Goal: Transaction & Acquisition: Purchase product/service

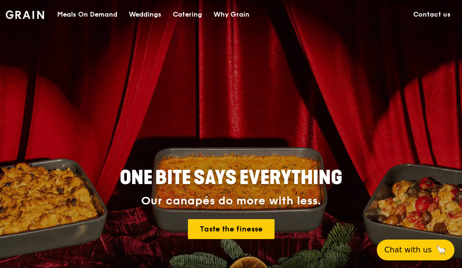
click at [87, 18] on div "Meals On Demand" at bounding box center [87, 14] width 60 height 28
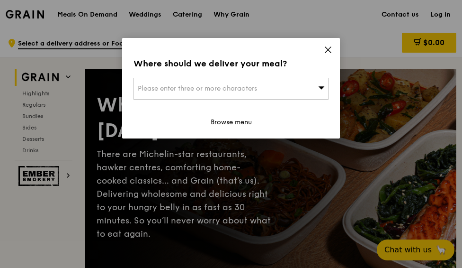
click at [323, 90] on icon at bounding box center [321, 87] width 7 height 7
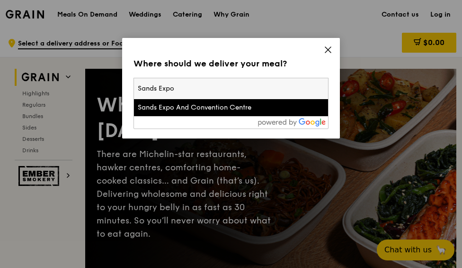
type input "Sands Expo"
click at [272, 107] on div "Sands Expo And Convention Centre" at bounding box center [208, 107] width 140 height 9
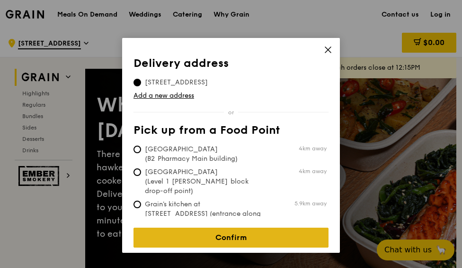
click at [264, 233] on link "Confirm" at bounding box center [231, 237] width 195 height 20
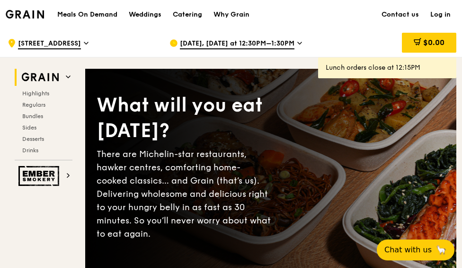
click at [297, 43] on icon at bounding box center [299, 43] width 5 height 9
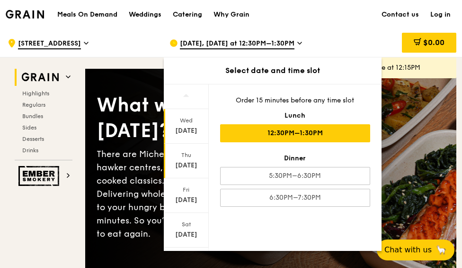
click at [188, 164] on div "Oct 16" at bounding box center [186, 165] width 42 height 9
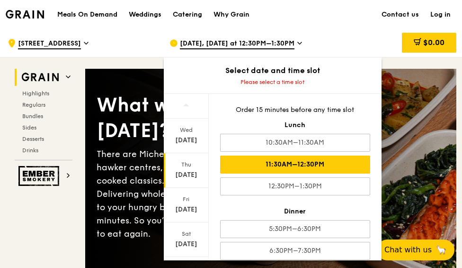
click at [330, 164] on div "11:30AM–12:30PM" at bounding box center [295, 164] width 150 height 18
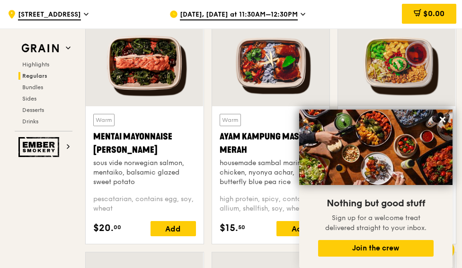
scroll to position [853, 0]
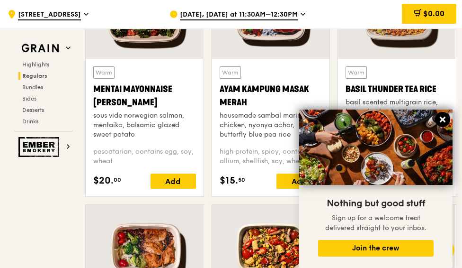
click at [446, 121] on icon at bounding box center [443, 119] width 9 height 9
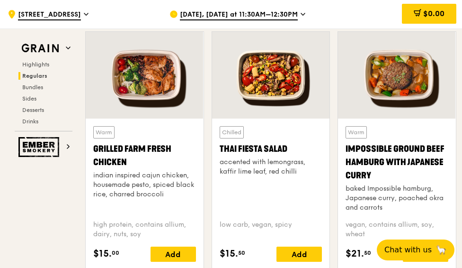
scroll to position [1042, 0]
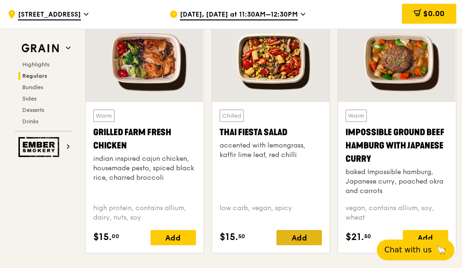
click at [297, 239] on div "Add" at bounding box center [299, 237] width 45 height 15
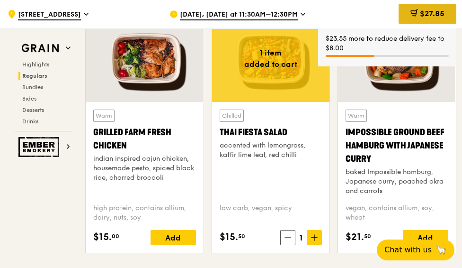
click at [440, 13] on span "$27.85" at bounding box center [432, 13] width 25 height 9
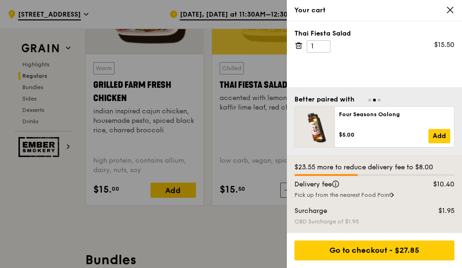
scroll to position [1090, 0]
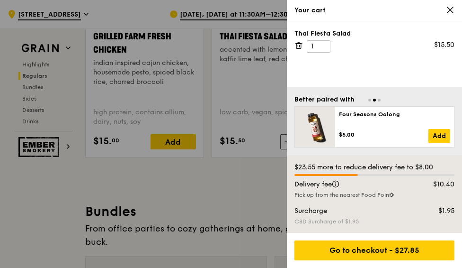
click at [393, 196] on div "Pick up from the nearest Food Point" at bounding box center [375, 195] width 160 height 8
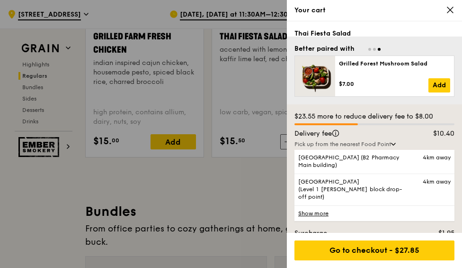
scroll to position [1138, 0]
click at [322, 205] on link "Show more" at bounding box center [375, 213] width 160 height 16
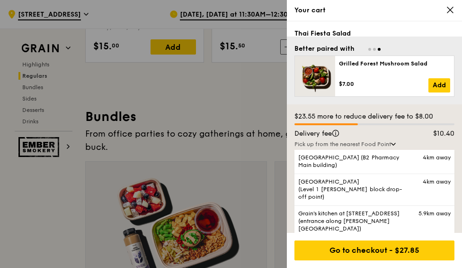
scroll to position [1233, 0]
click at [320, 237] on link "Show less" at bounding box center [375, 245] width 160 height 16
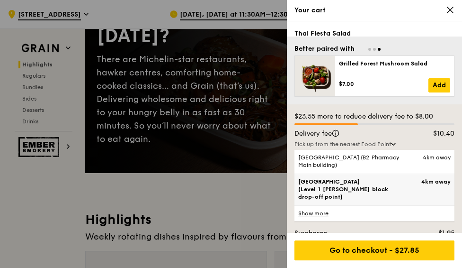
scroll to position [95, 0]
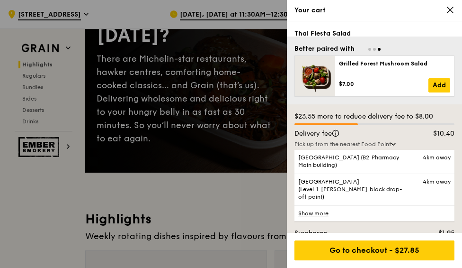
click at [452, 9] on icon at bounding box center [451, 10] width 6 height 6
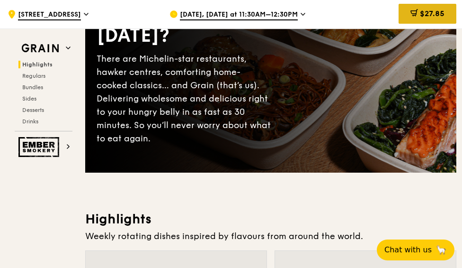
click at [407, 9] on div "$27.85" at bounding box center [428, 14] width 58 height 20
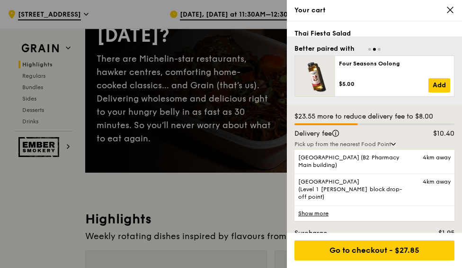
click at [333, 35] on div "Thai Fiesta Salad" at bounding box center [375, 33] width 160 height 9
click at [418, 35] on div "Thai Fiesta Salad" at bounding box center [375, 33] width 160 height 9
click at [381, 51] on div at bounding box center [375, 48] width 160 height 9
click at [381, 49] on div at bounding box center [375, 48] width 160 height 9
click at [380, 49] on span "Go to slide 3" at bounding box center [379, 49] width 3 height 3
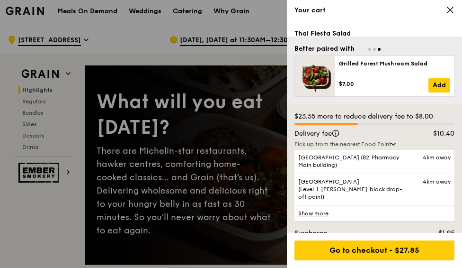
scroll to position [0, 0]
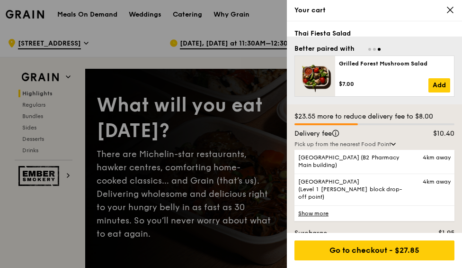
click at [449, 10] on icon at bounding box center [450, 10] width 9 height 9
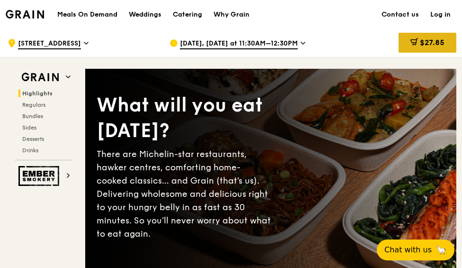
click at [436, 41] on span "$27.85" at bounding box center [432, 42] width 25 height 9
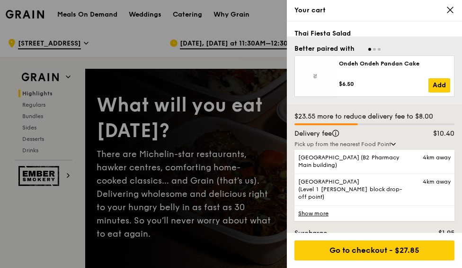
click at [150, 35] on div at bounding box center [231, 134] width 462 height 268
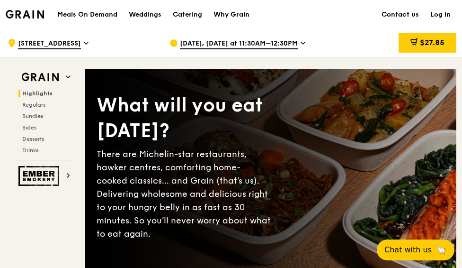
click at [88, 41] on icon at bounding box center [86, 43] width 5 height 9
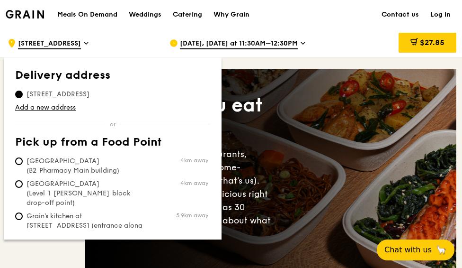
click at [91, 92] on span "[STREET_ADDRESS]" at bounding box center [58, 94] width 86 height 9
click at [23, 92] on input "[STREET_ADDRESS]" at bounding box center [19, 94] width 8 height 8
click at [377, 99] on div "What will you eat today? There are Michelin-star restaurants, hawker centres, c…" at bounding box center [270, 168] width 371 height 174
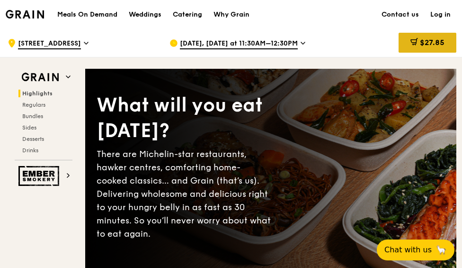
click at [423, 40] on span "$27.85" at bounding box center [432, 42] width 25 height 9
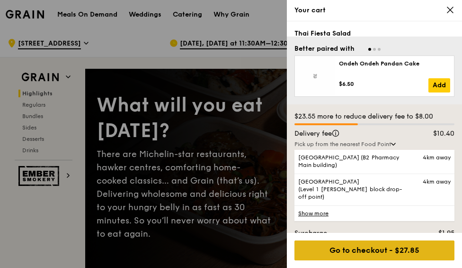
click at [398, 253] on div "Go to checkout - $27.85" at bounding box center [375, 250] width 160 height 20
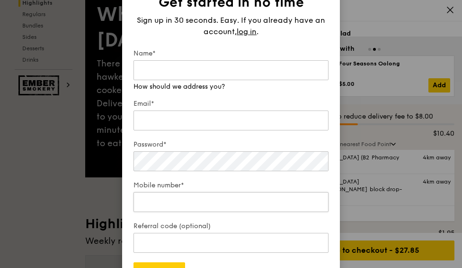
scroll to position [189, 0]
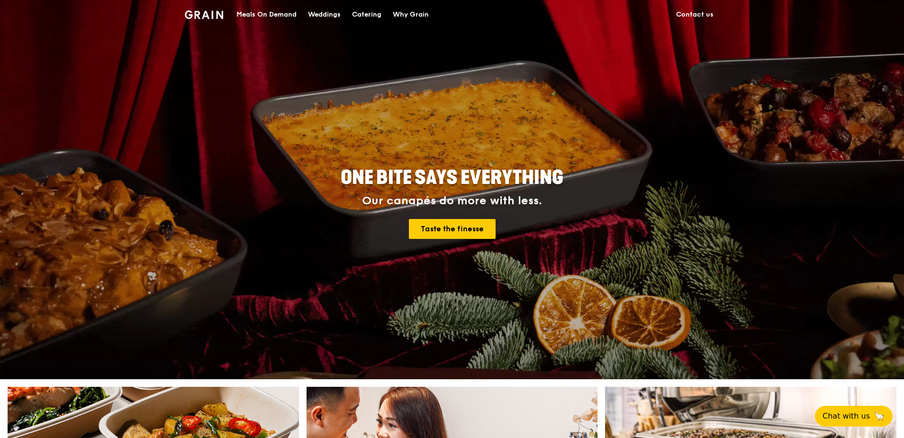
click at [284, 12] on div "Meals On Demand" at bounding box center [266, 14] width 60 height 28
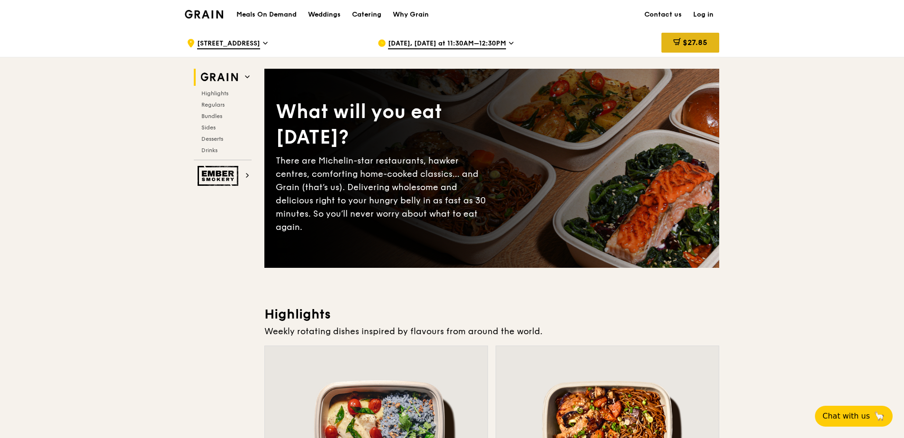
click at [691, 45] on span "$27.85" at bounding box center [695, 42] width 25 height 9
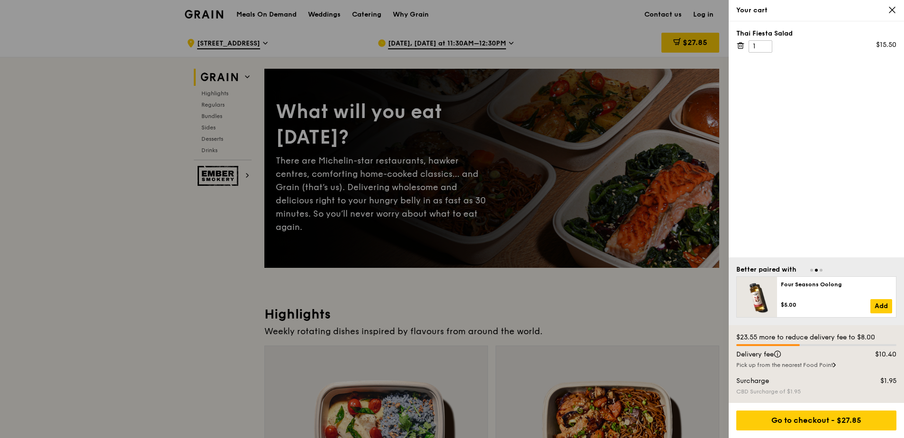
click at [827, 366] on div "Pick up from the nearest Food Point" at bounding box center [816, 365] width 160 height 8
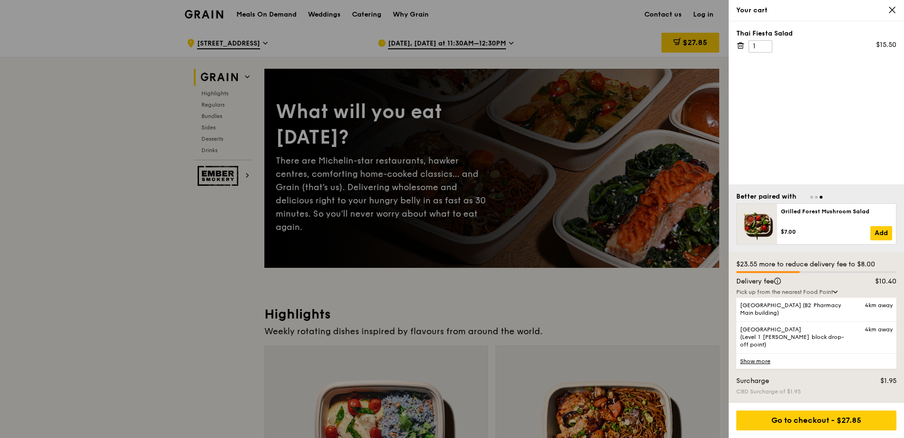
click at [836, 293] on icon at bounding box center [835, 291] width 5 height 3
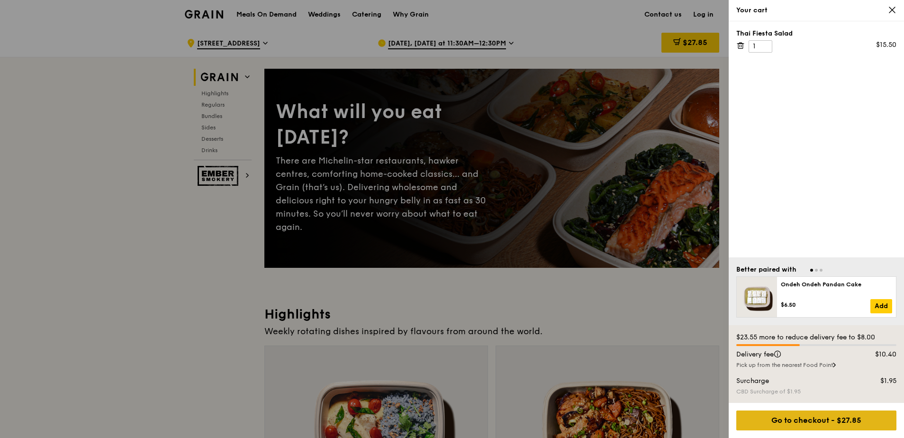
click at [847, 423] on div "Go to checkout - $27.85" at bounding box center [816, 420] width 160 height 20
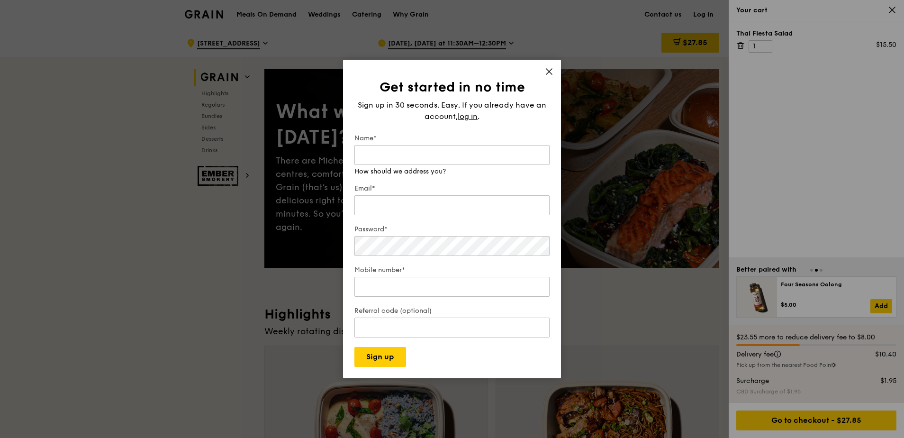
click at [549, 72] on div "Get started in no time Sign up in 30 seconds. Easy. If you already have an acco…" at bounding box center [452, 219] width 218 height 318
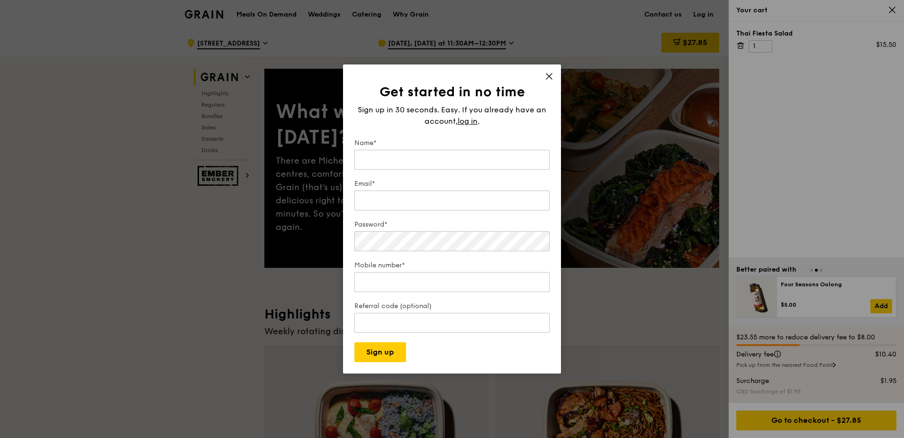
click at [549, 77] on icon at bounding box center [549, 76] width 6 height 6
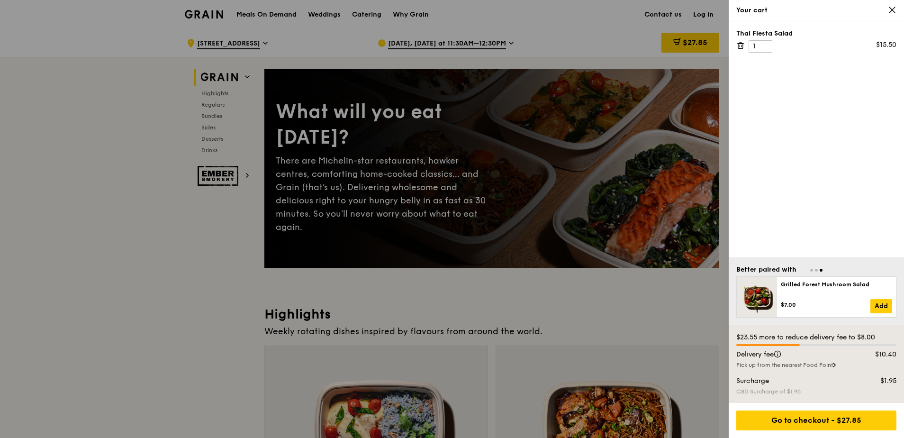
click at [741, 46] on icon at bounding box center [741, 46] width 0 height 2
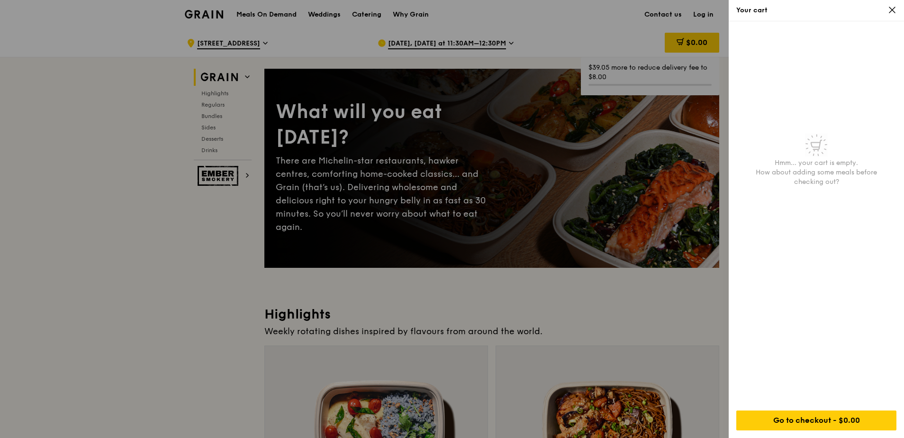
click at [637, 279] on div at bounding box center [452, 219] width 904 height 438
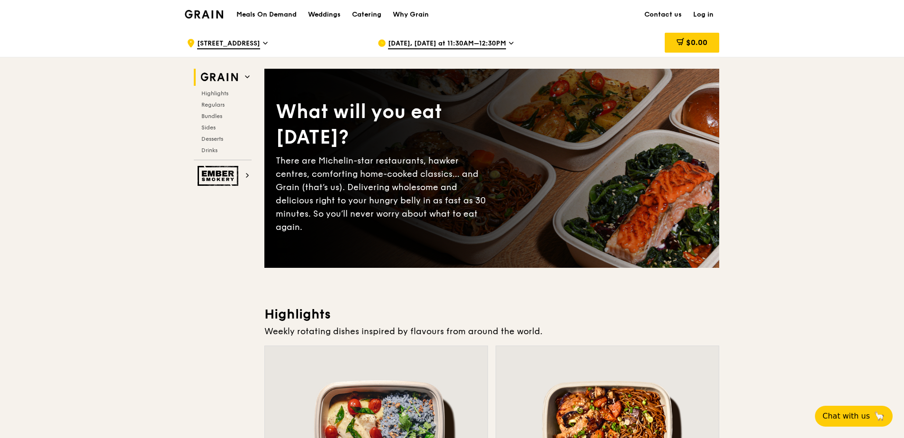
click at [260, 46] on span "[STREET_ADDRESS]" at bounding box center [228, 44] width 63 height 10
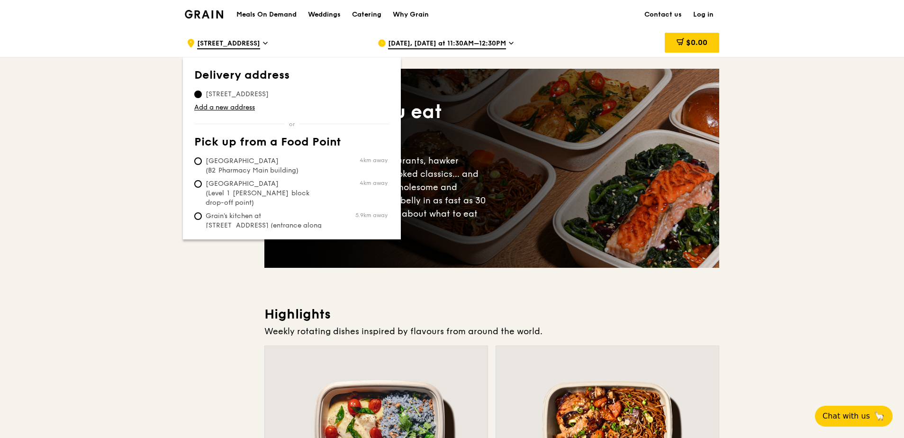
click at [228, 95] on span "[STREET_ADDRESS]" at bounding box center [237, 94] width 86 height 9
click at [202, 95] on input "[STREET_ADDRESS]" at bounding box center [198, 94] width 8 height 8
click at [697, 47] on div "$0.00" at bounding box center [692, 43] width 54 height 20
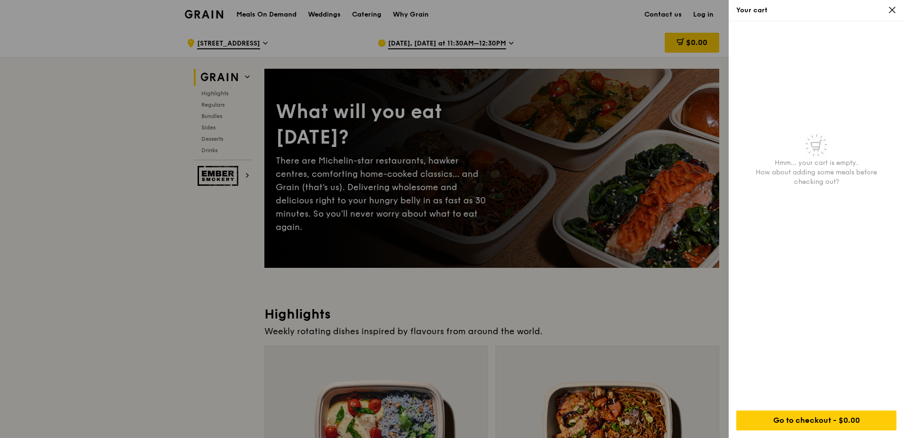
click at [702, 154] on div at bounding box center [452, 219] width 904 height 438
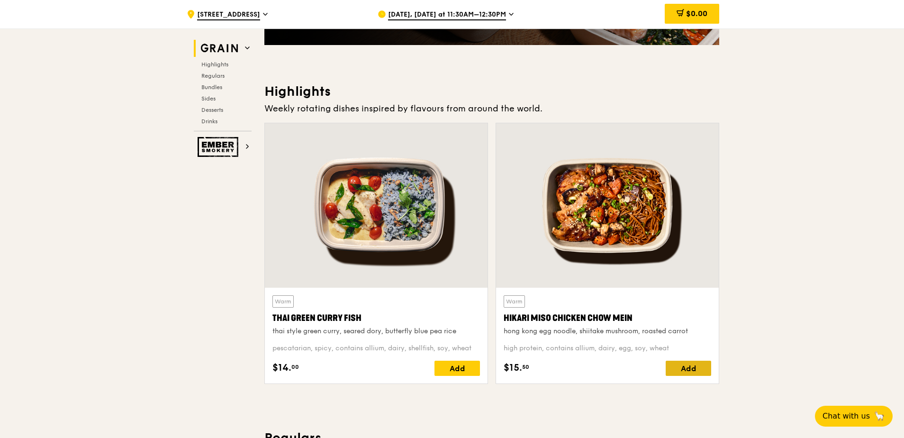
scroll to position [237, 0]
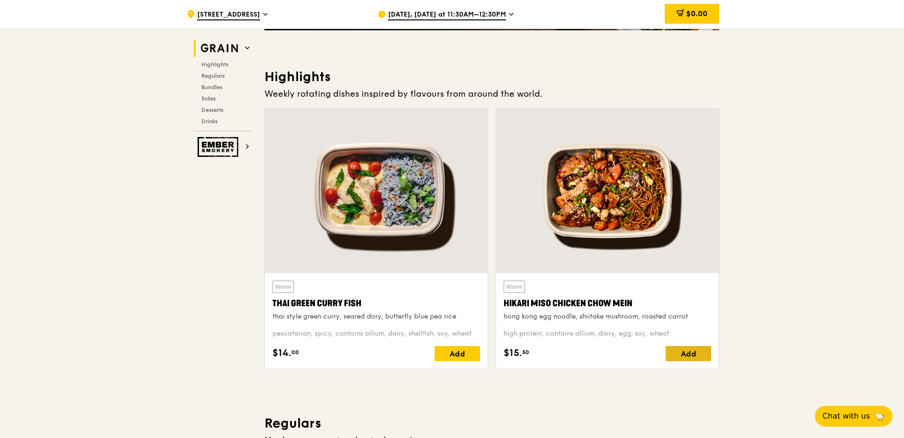
click at [693, 352] on div "Add" at bounding box center [688, 353] width 45 height 15
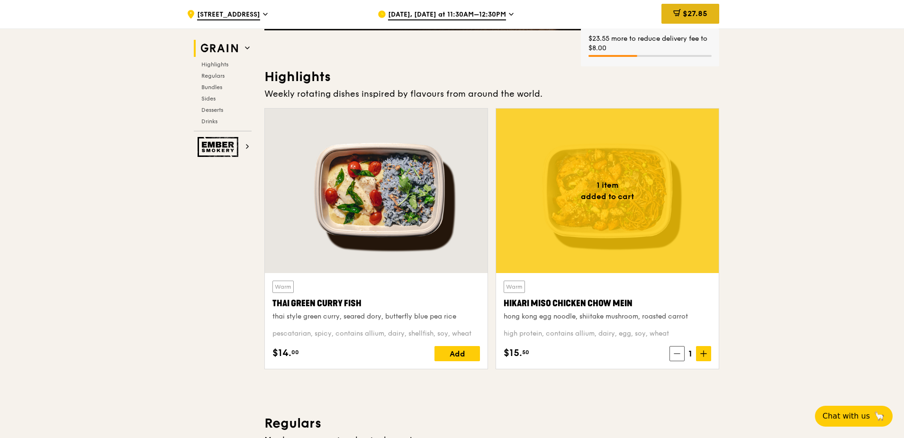
click at [698, 13] on span "$27.85" at bounding box center [695, 13] width 25 height 9
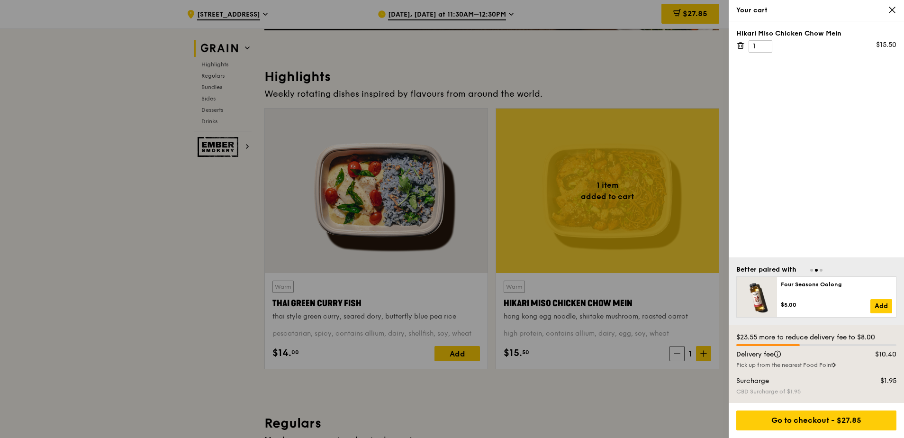
click at [739, 45] on icon at bounding box center [740, 45] width 9 height 9
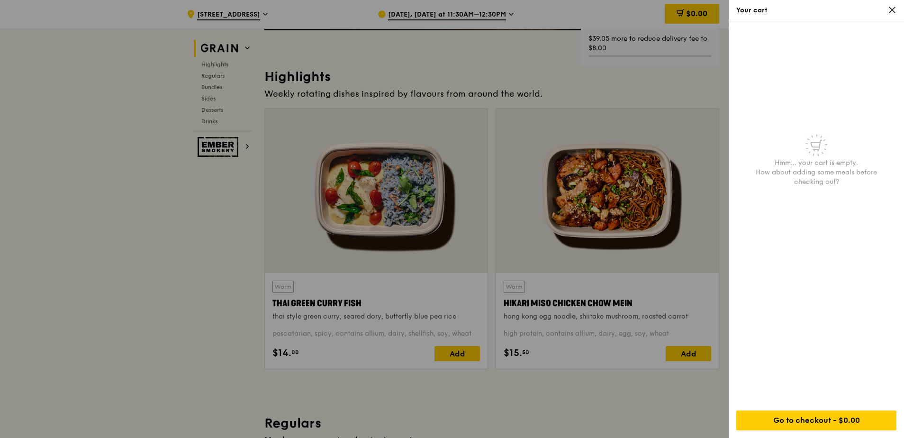
click at [668, 82] on div at bounding box center [452, 219] width 904 height 438
